Goal: Book appointment/travel/reservation

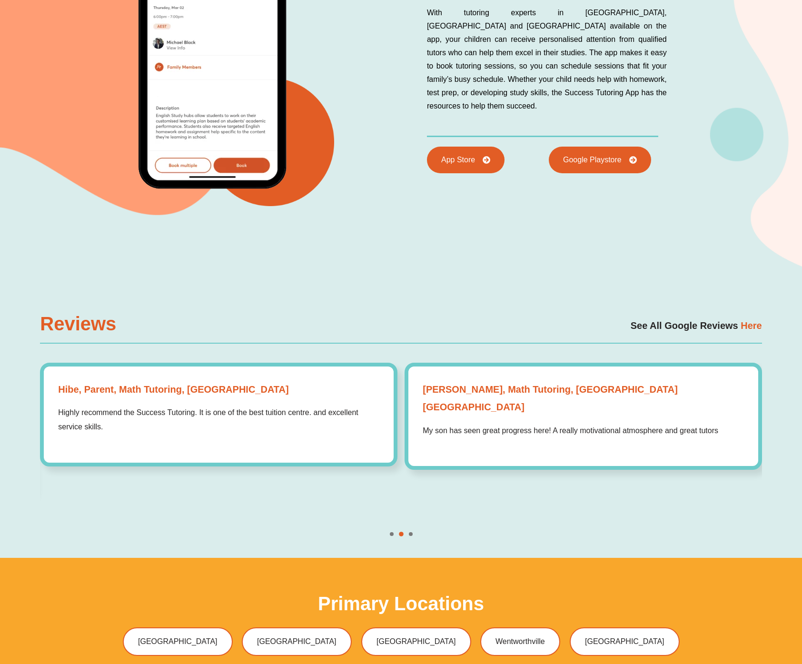
scroll to position [2601, 0]
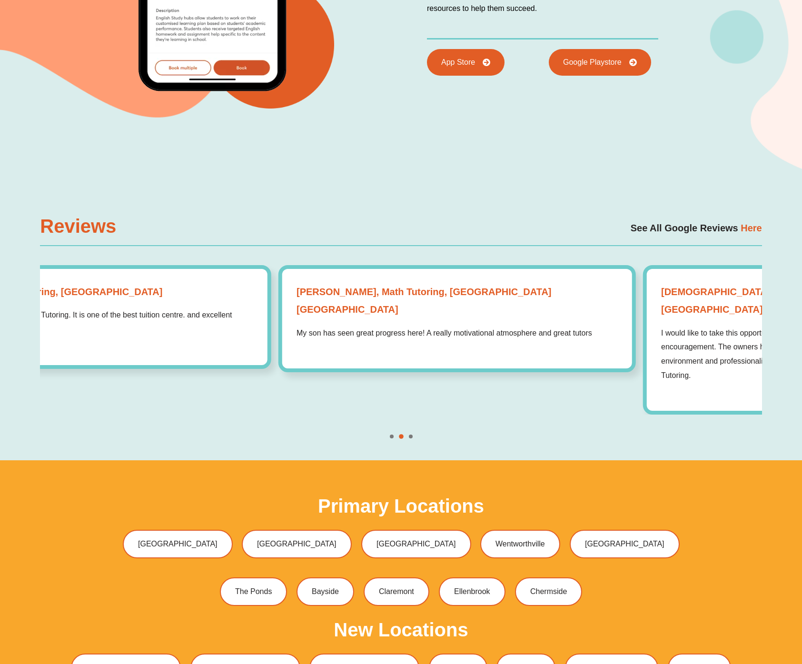
click at [279, 297] on div "Sandra Parent, Math Tutoring, Perth WA My son has seen great progress here! A r…" at bounding box center [458, 318] width 358 height 107
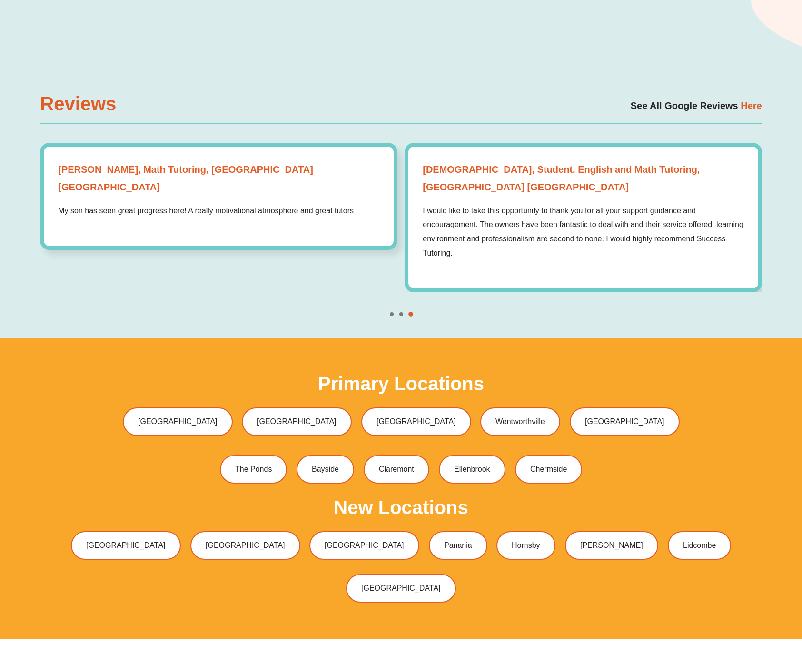
scroll to position [2823, 0]
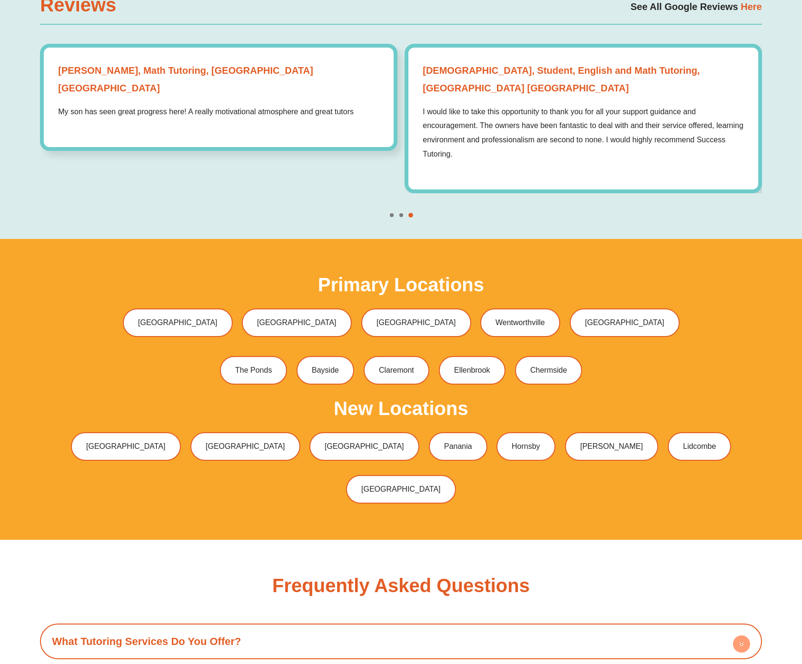
click at [90, 313] on div "Bossley Park Green Valley Liverpool Wentworthville Baulkham Hills" at bounding box center [401, 323] width 722 height 38
click at [401, 319] on span "[GEOGRAPHIC_DATA]" at bounding box center [415, 323] width 83 height 8
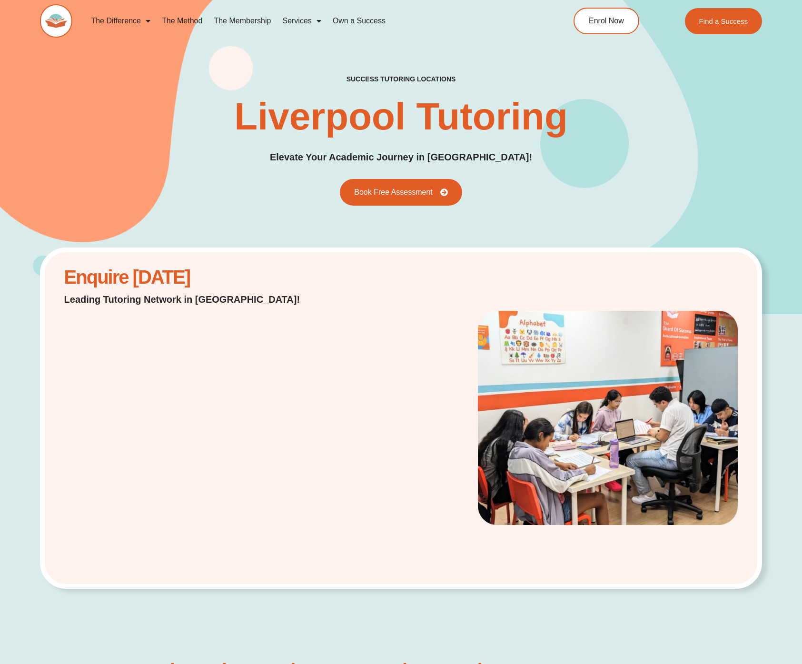
click at [321, 367] on div "Enquire Today Leading Tutoring Network in Australia!" at bounding box center [401, 419] width 722 height 342
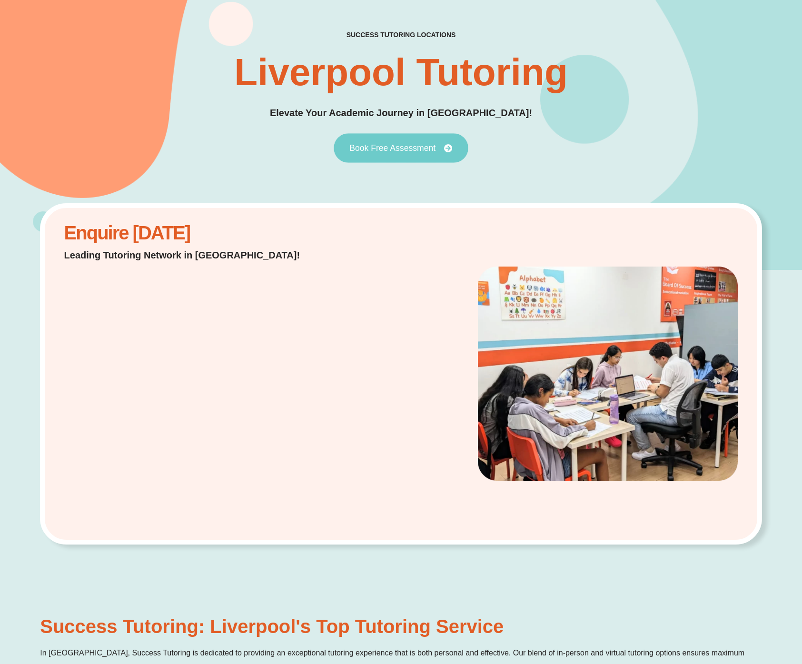
click at [392, 137] on link "Book Free Assessment" at bounding box center [401, 148] width 134 height 30
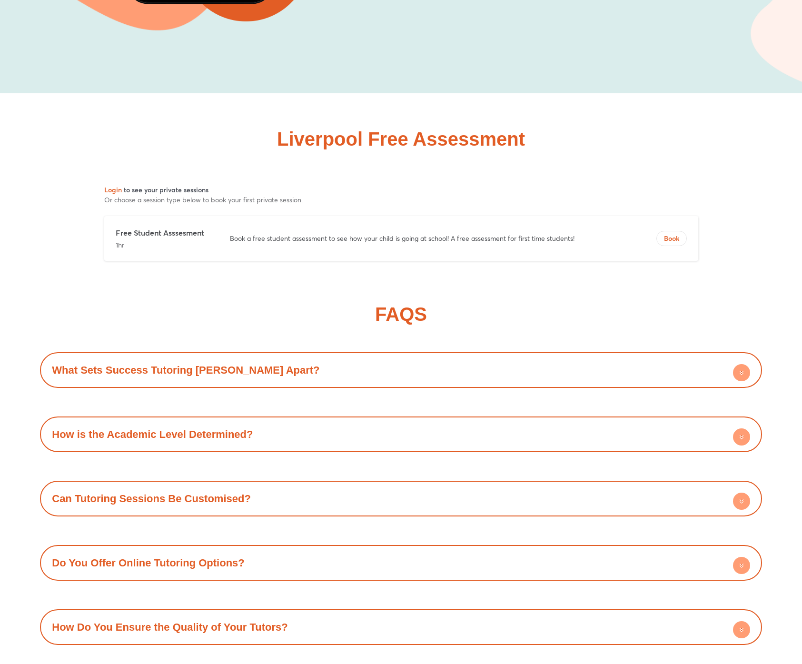
scroll to position [4675, 0]
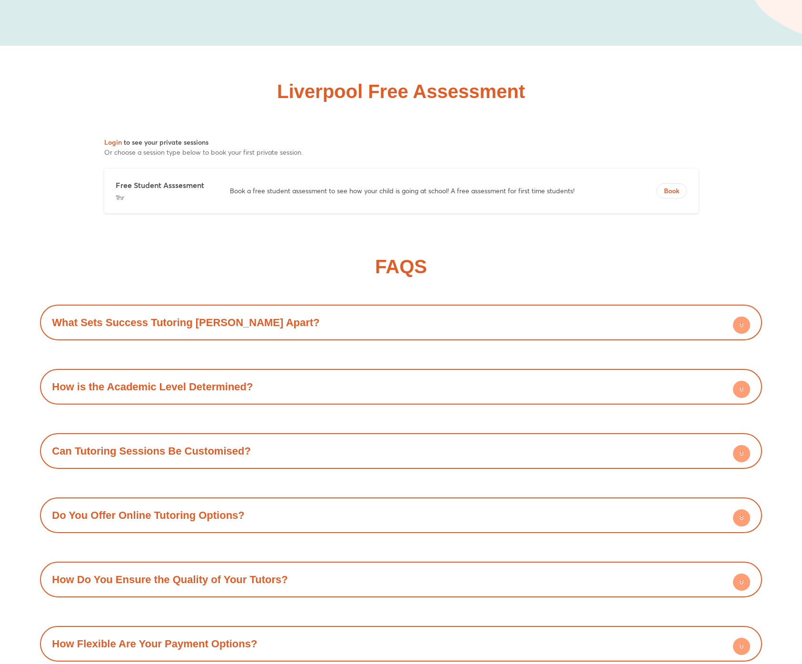
click at [158, 194] on p "1hr" at bounding box center [163, 198] width 95 height 10
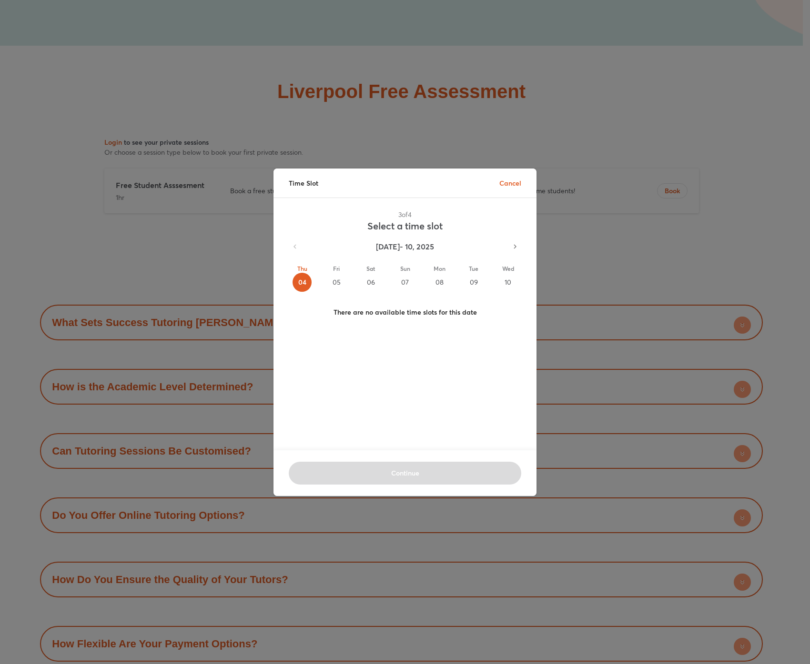
click at [504, 195] on div "Time Slot Cancel" at bounding box center [404, 183] width 263 height 29
click at [505, 179] on p "Cancel" at bounding box center [510, 183] width 22 height 10
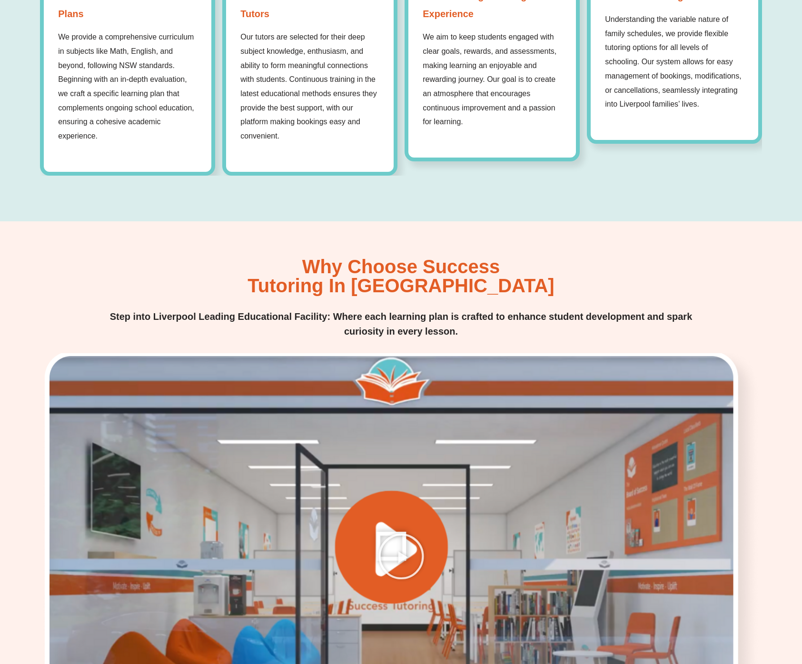
scroll to position [0, 0]
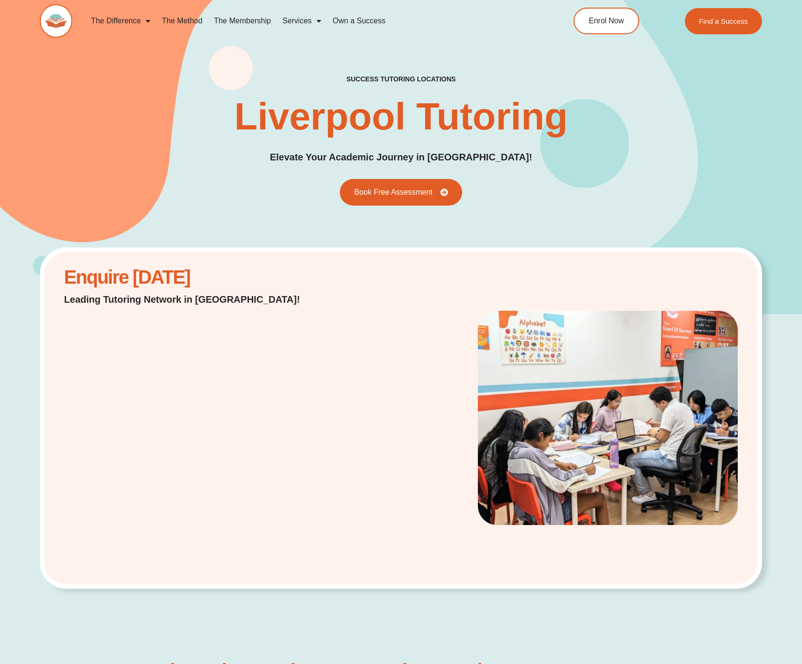
click at [502, 114] on h1 "Liverpool Tutoring" at bounding box center [401, 117] width 334 height 38
click at [667, 49] on div "The Difference Personalised Program Inspirational Tutors Motivational Learning …" at bounding box center [401, 26] width 722 height 52
click at [690, 32] on div "Find a Success" at bounding box center [710, 21] width 109 height 28
click at [707, 24] on span "Find a Success" at bounding box center [724, 21] width 51 height 8
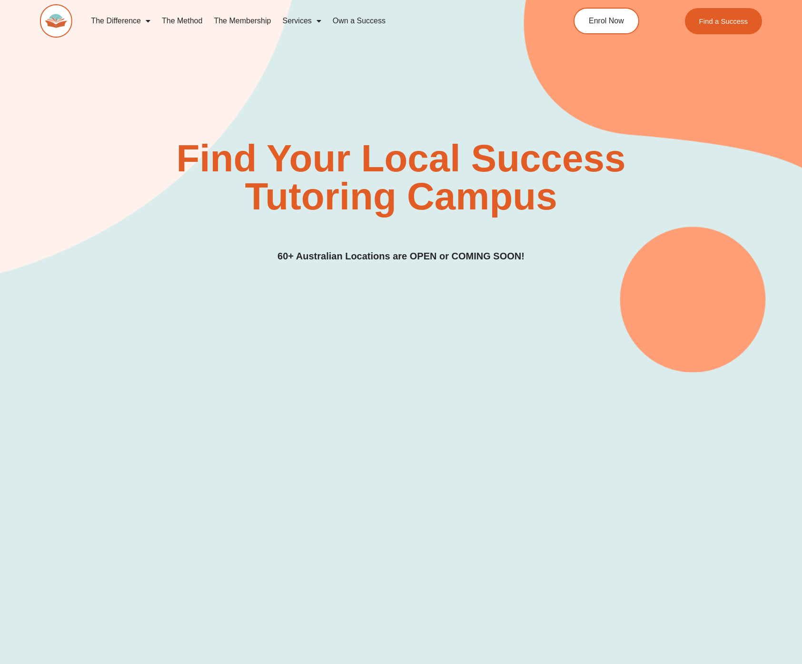
click at [337, 104] on div "Find Your Local Success Tutoring Campus 60+ Australian Locations are OPEN or CO…" at bounding box center [401, 169] width 722 height 406
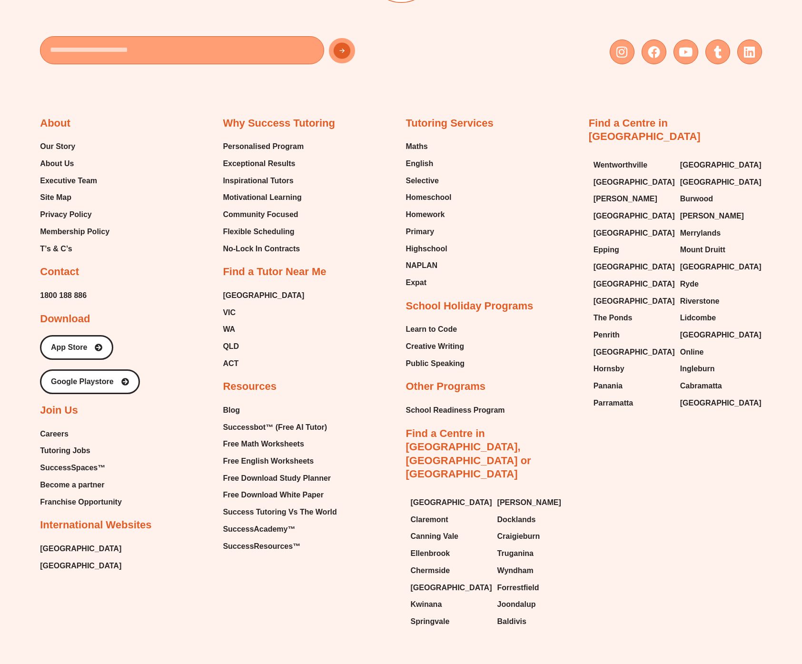
scroll to position [3978, 0]
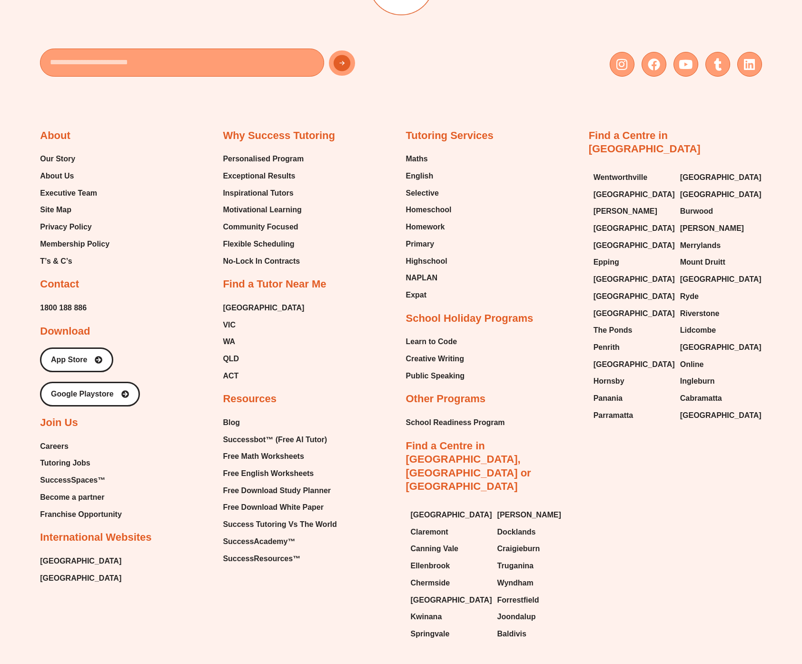
click at [178, 275] on div "About Our Story About Us Executive Team Site Map Privacy Policy Membership Poli…" at bounding box center [126, 357] width 173 height 457
drag, startPoint x: 404, startPoint y: 431, endPoint x: 570, endPoint y: 438, distance: 166.3
click at [570, 438] on div "About Our Story About Us Executive Team Site Map Privacy Policy Membership Poli…" at bounding box center [401, 366] width 722 height 560
click at [600, 441] on div "About Our Story About Us Executive Team Site Map Privacy Policy Membership Poli…" at bounding box center [401, 366] width 722 height 560
click at [529, 542] on span "Craigieburn" at bounding box center [519, 549] width 43 height 14
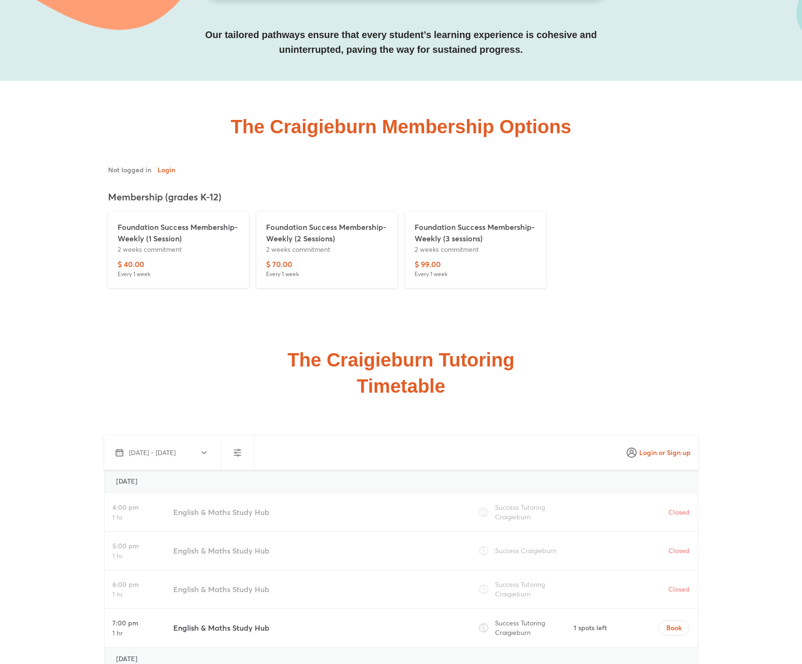
scroll to position [2349, 0]
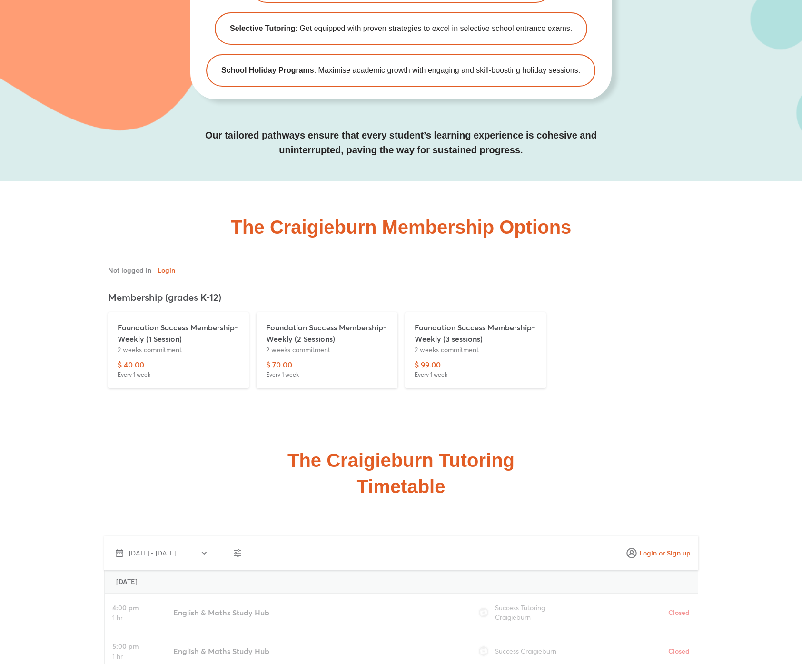
click at [164, 356] on div "Foundation Success Membership-Weekly (1 Session) 2 weeks commitment" at bounding box center [179, 340] width 122 height 37
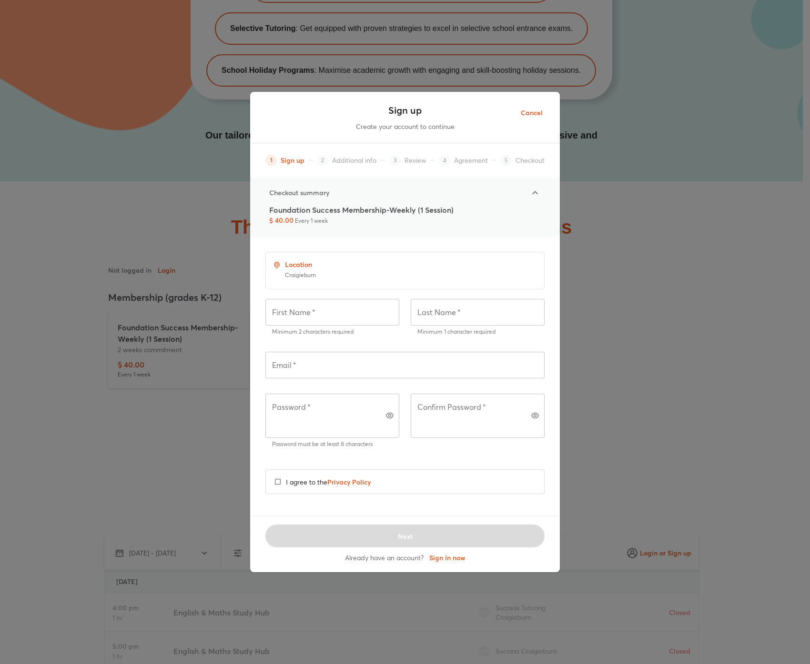
click at [543, 110] on button "Cancel" at bounding box center [531, 112] width 37 height 23
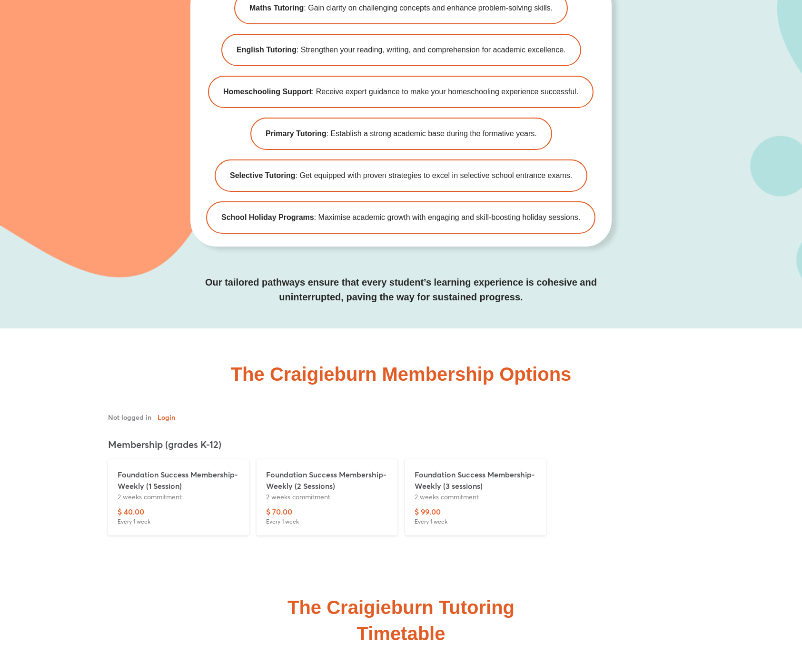
scroll to position [2355, 0]
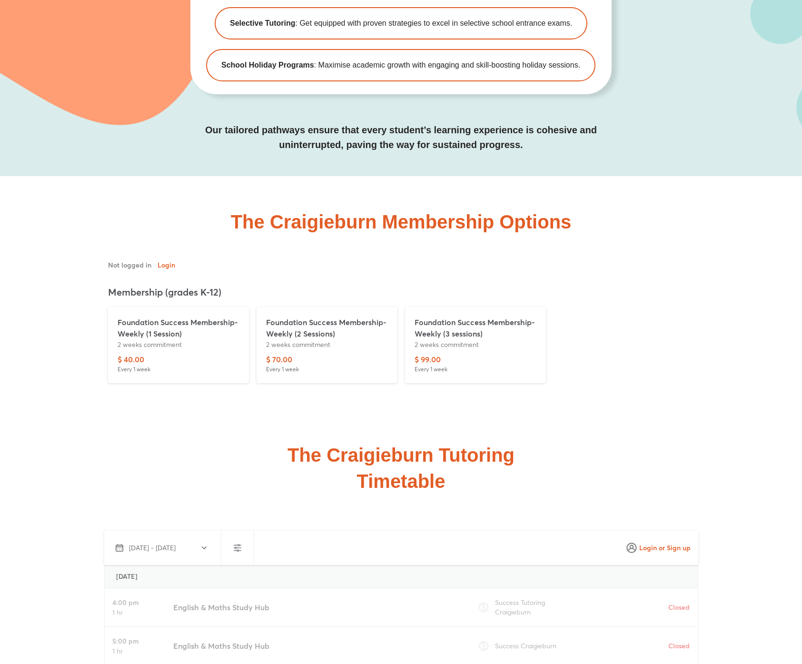
drag, startPoint x: 105, startPoint y: 294, endPoint x: 232, endPoint y: 284, distance: 128.0
click at [231, 284] on div "Not logged in Login Log out Membership (grades K-12) Foundation Success Members…" at bounding box center [402, 323] width 610 height 127
click at [265, 286] on p "Membership (grades K-12)" at bounding box center [401, 292] width 587 height 14
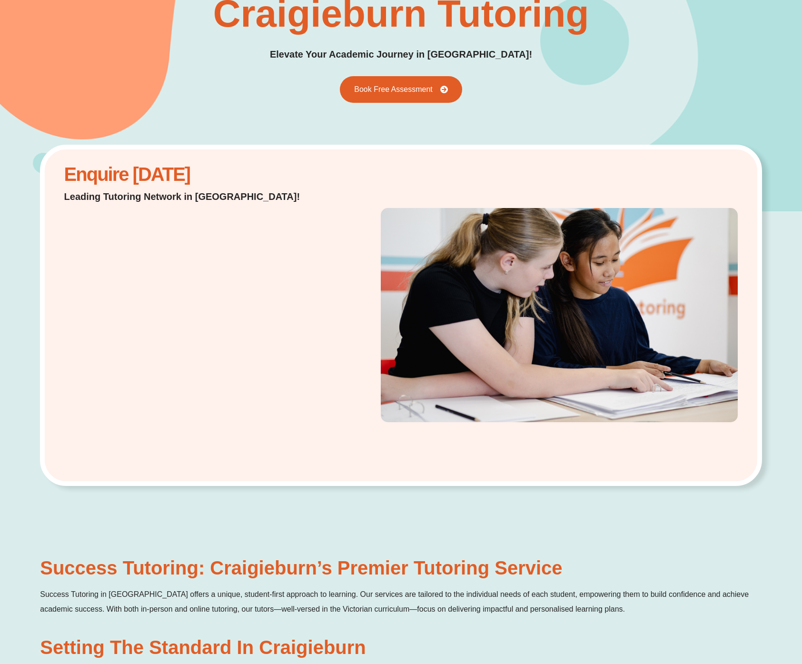
scroll to position [0, 0]
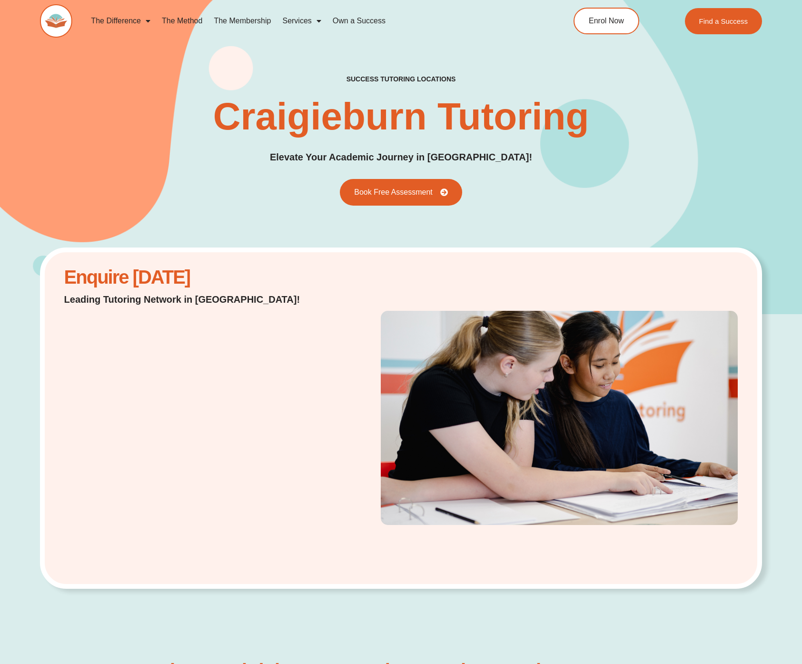
click at [231, 79] on div "success tutoring locations Craigieburn Tutoring Elevate Your Academic Journey i…" at bounding box center [401, 140] width 722 height 131
click at [84, 129] on div "success tutoring locations Craigieburn Tutoring Elevate Your Academic Journey i…" at bounding box center [401, 140] width 722 height 131
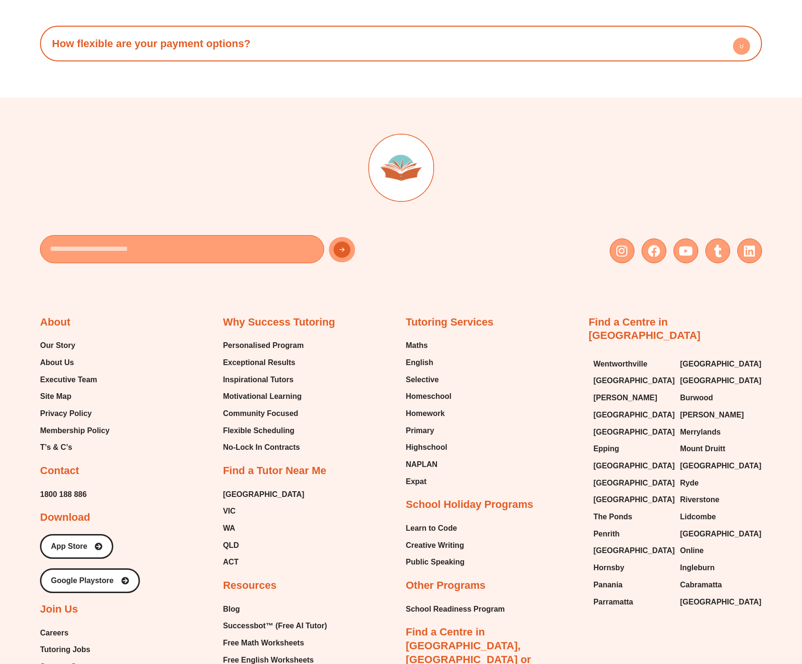
scroll to position [5633, 0]
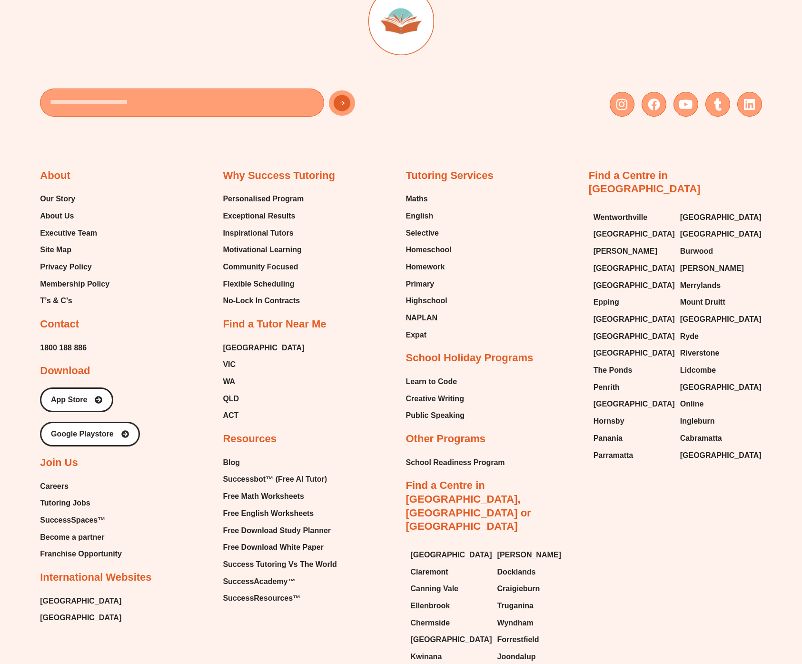
click at [143, 368] on div "About Our Story About Us Executive Team Site Map Privacy Policy Membership Poli…" at bounding box center [126, 397] width 173 height 457
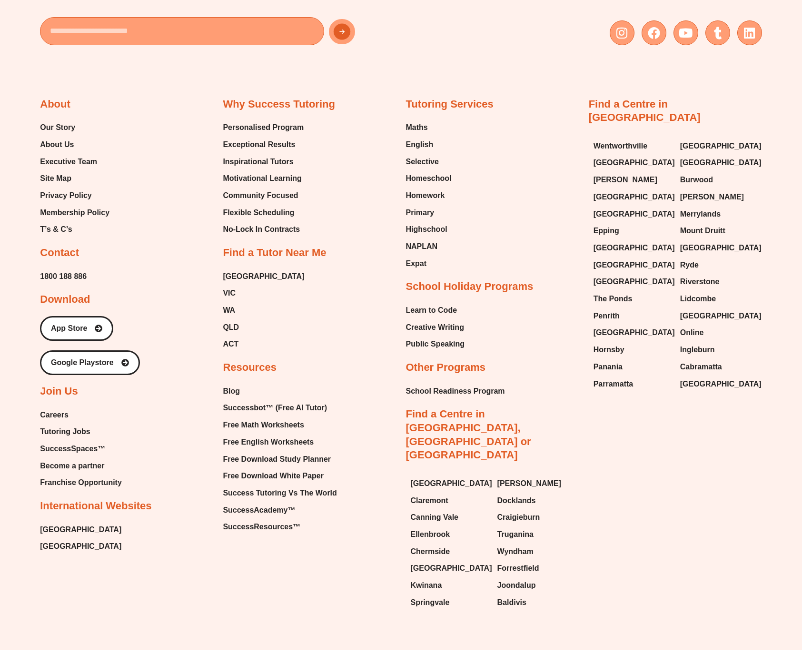
click at [685, 493] on div "About Our Story About Us Executive Team Site Map Privacy Policy Membership Poli…" at bounding box center [401, 335] width 722 height 560
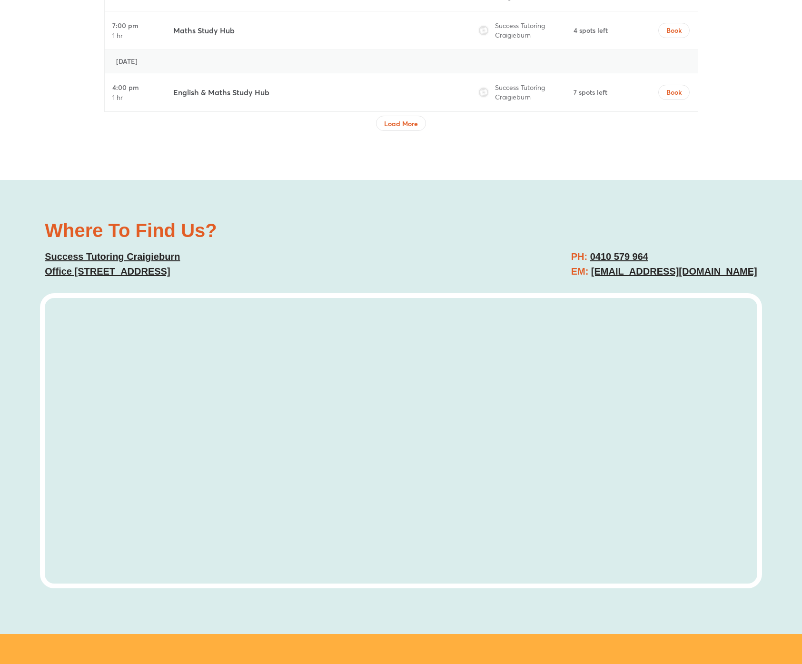
scroll to position [3713, 0]
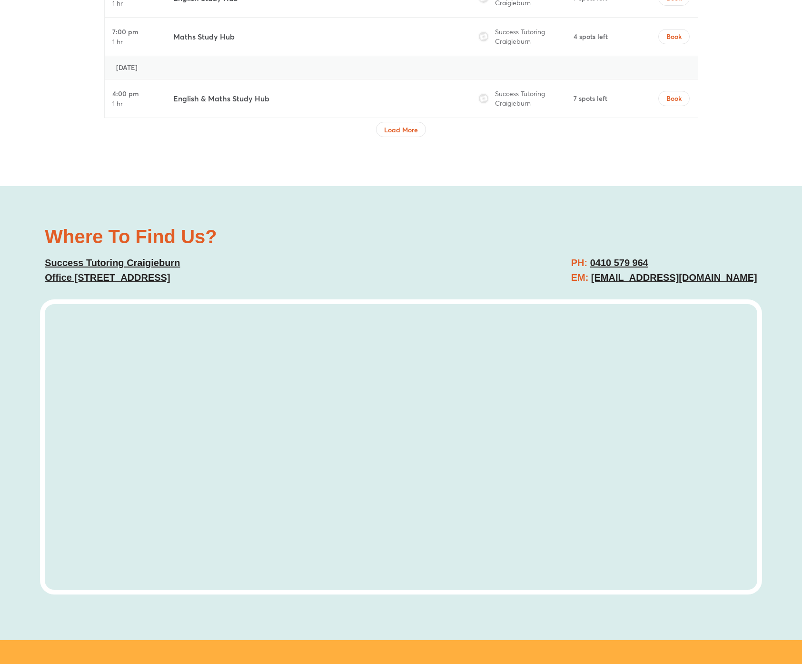
click at [35, 225] on div "Where To Find Us? Success Tutoring Craigieburn Office [STREET_ADDRESS] PH: [PHO…" at bounding box center [401, 413] width 802 height 454
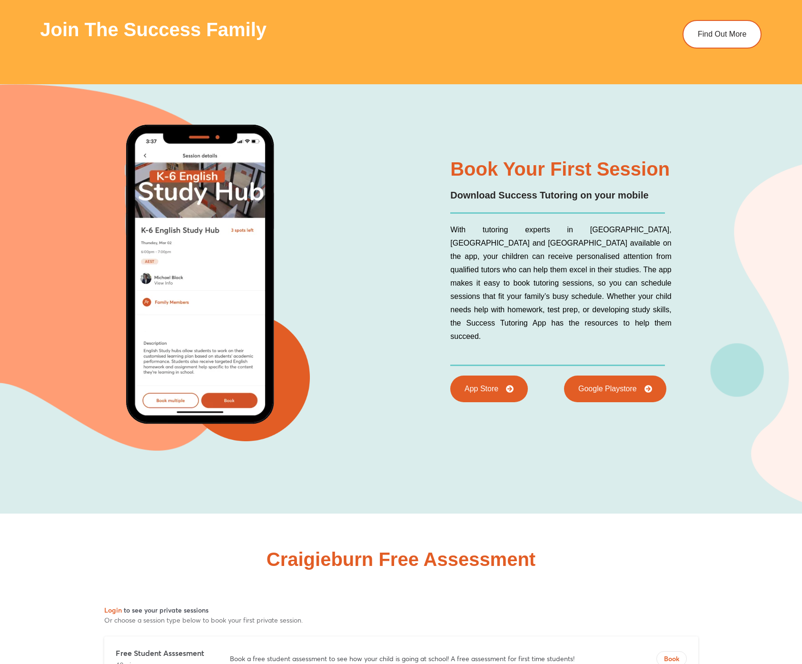
scroll to position [4419, 0]
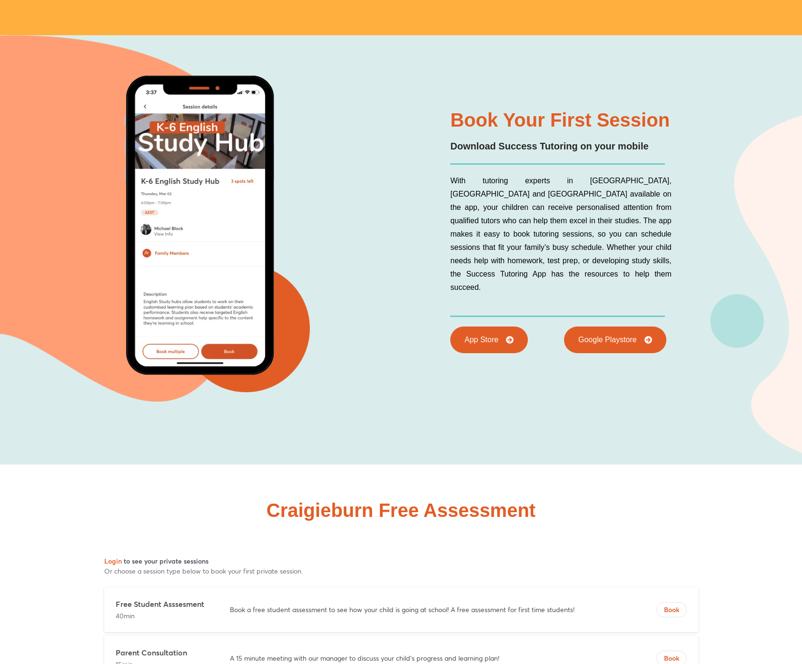
click at [40, 460] on div "Book Your First Session Download Success Tutoring on your mobile With tutoring …" at bounding box center [401, 249] width 722 height 429
click at [120, 561] on button "Login" at bounding box center [113, 561] width 18 height 9
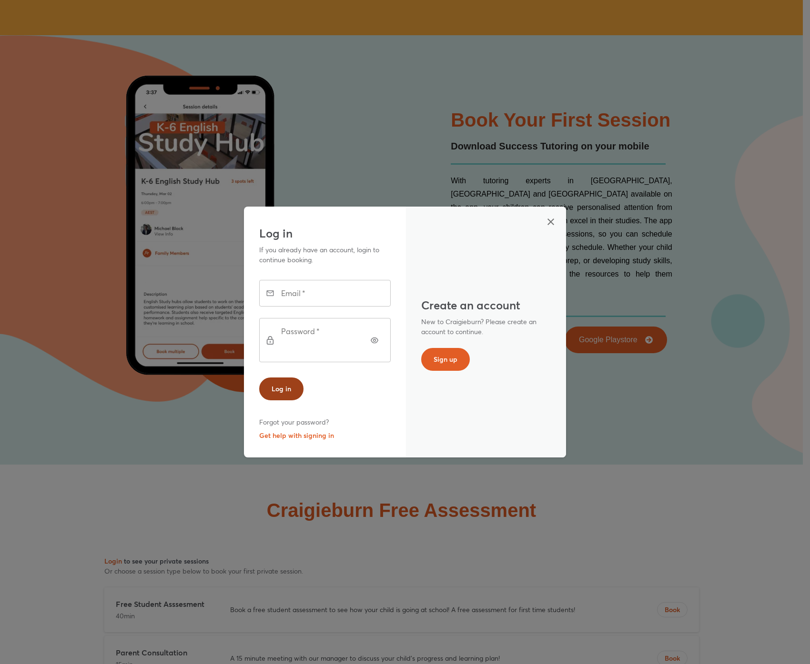
drag, startPoint x: 552, startPoint y: 230, endPoint x: 265, endPoint y: 387, distance: 327.1
click at [265, 387] on div "Log in Forgot your password? Get help with signing in" at bounding box center [324, 405] width 131 height 74
click at [350, 410] on div "Log in Forgot your password? Get help with signing in" at bounding box center [324, 405] width 131 height 74
click at [318, 429] on button "Get help with signing in" at bounding box center [296, 435] width 75 height 13
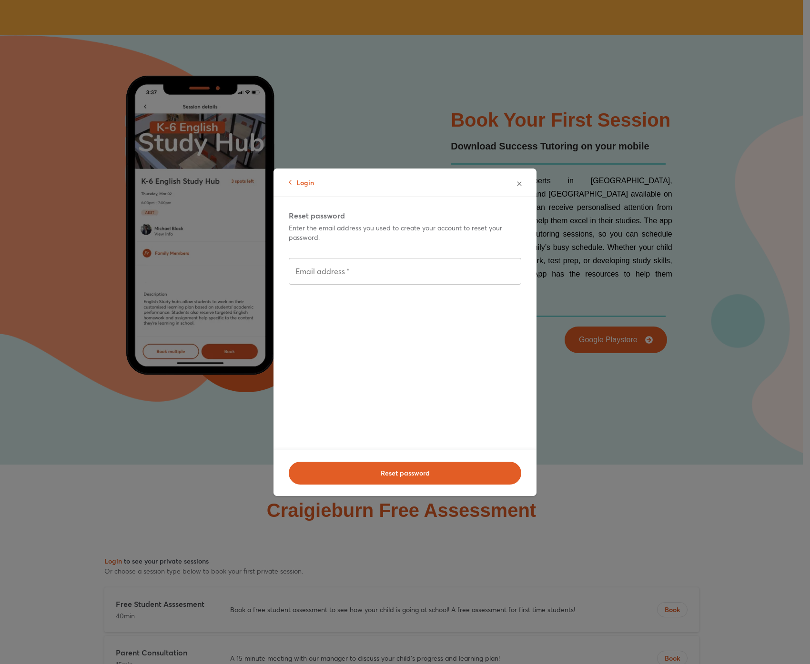
click at [515, 180] on icon "button" at bounding box center [519, 184] width 8 height 8
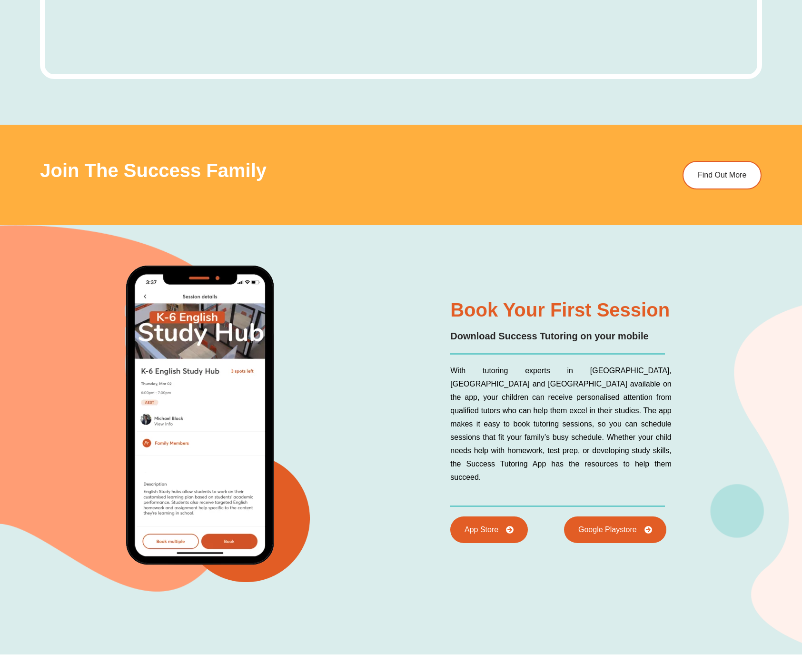
scroll to position [4235, 0]
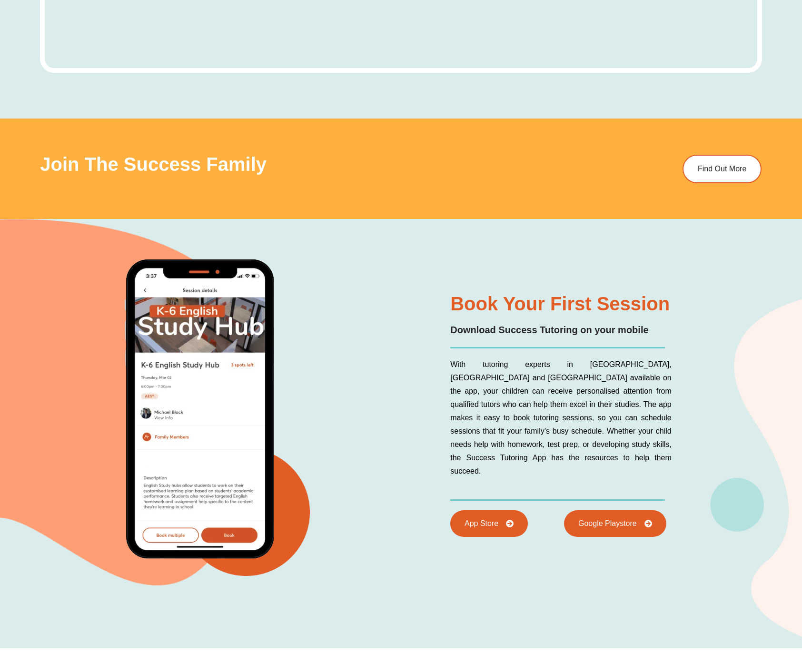
click at [109, 482] on div at bounding box center [197, 415] width 315 height 321
